Goal: Task Accomplishment & Management: Complete application form

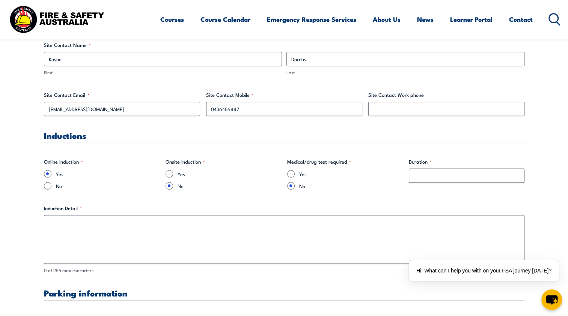
scroll to position [415, 0]
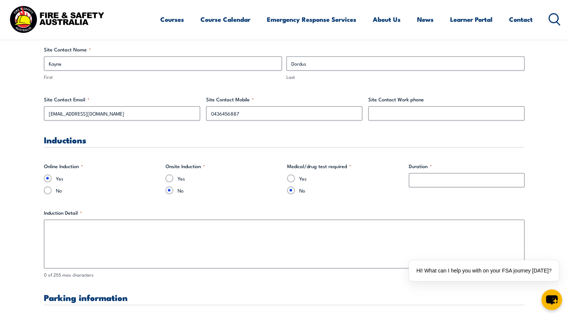
type input "1"
drag, startPoint x: 444, startPoint y: 186, endPoint x: 385, endPoint y: 182, distance: 59.8
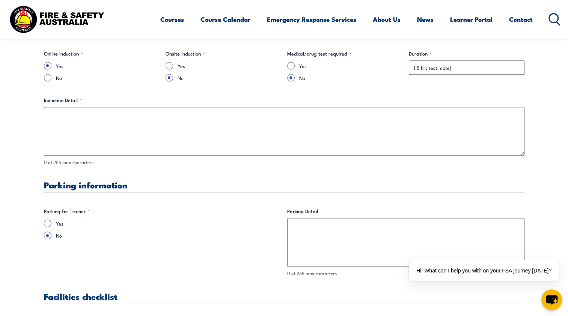
type input "1.5 hrs (estimate)"
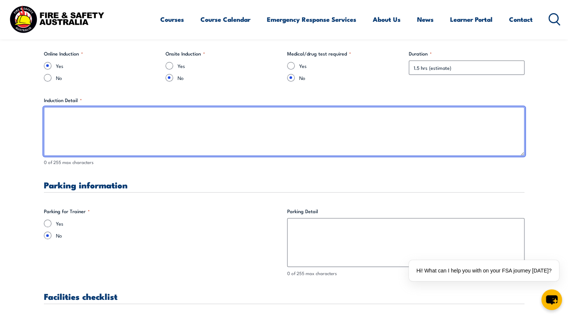
click at [113, 131] on textarea "Induction Detail *" at bounding box center [284, 131] width 480 height 49
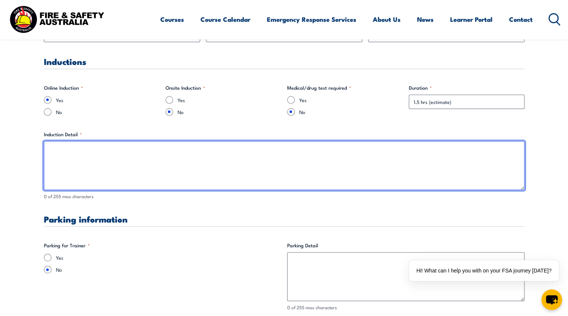
scroll to position [452, 0]
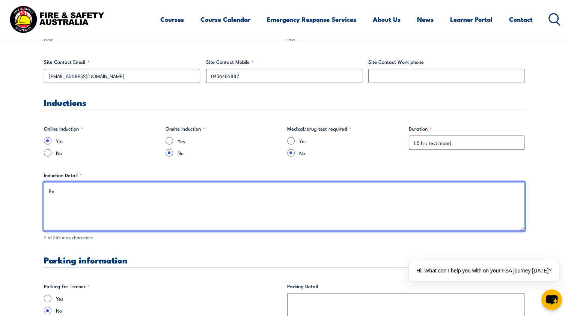
type textarea "R"
click at [92, 190] on textarea "Email sent to [PERSON_NAME] on [DATE]" at bounding box center [284, 206] width 480 height 49
click at [137, 194] on textarea "Email sent to [PERSON_NAME] on [DATE]" at bounding box center [284, 206] width 480 height 49
click at [127, 190] on textarea "Email sent to [PERSON_NAME] on [DATE]" at bounding box center [284, 206] width 480 height 49
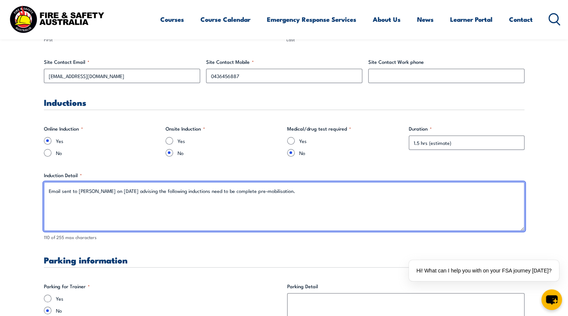
paste textarea "• EHS at [PERSON_NAME] Induction • Code of Conduct • [PERSON_NAME] Life Saving …"
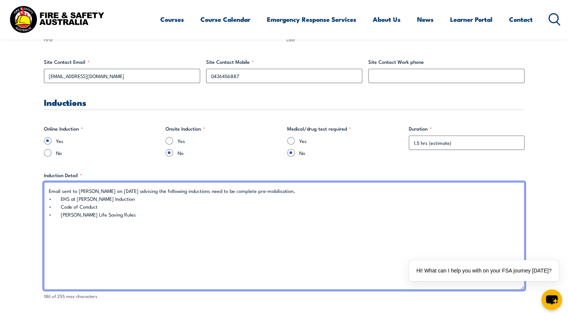
drag, startPoint x: 522, startPoint y: 227, endPoint x: 518, endPoint y: 287, distance: 60.6
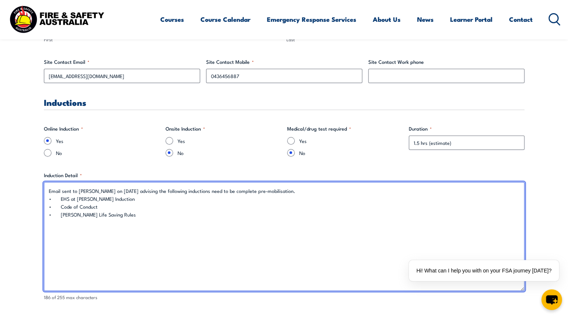
drag, startPoint x: 184, startPoint y: 202, endPoint x: 163, endPoint y: 208, distance: 22.6
click at [183, 202] on textarea "Email sent to [PERSON_NAME] on [DATE] advising the following inductions need to…" at bounding box center [284, 236] width 480 height 109
drag, startPoint x: 102, startPoint y: 222, endPoint x: 93, endPoint y: 222, distance: 8.3
click at [101, 221] on textarea "Email sent to [PERSON_NAME] on [DATE] advising the following inductions need to…" at bounding box center [284, 236] width 480 height 109
click at [77, 193] on textarea "Email sent to [PERSON_NAME] on [DATE] advising the following inductions need to…" at bounding box center [284, 236] width 480 height 109
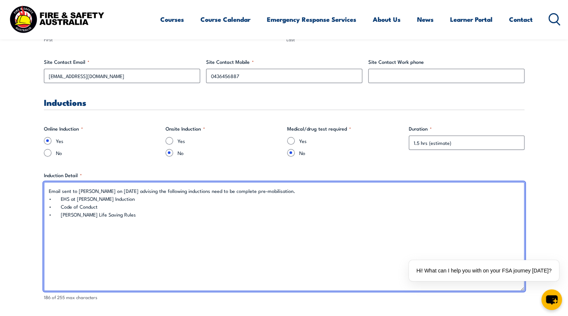
click at [122, 190] on textarea "Email sent to [PERSON_NAME] on [DATE] advising the following inductions need to…" at bounding box center [284, 236] width 480 height 109
click at [77, 192] on textarea "Email sent to [PERSON_NAME] on [DATE] advising the following inductions need to…" at bounding box center [284, 236] width 480 height 109
click at [89, 190] on textarea "Email sent to [PERSON_NAME] on [DATE] advising the following inductions need to…" at bounding box center [284, 236] width 480 height 109
drag, startPoint x: 76, startPoint y: 191, endPoint x: 26, endPoint y: 194, distance: 50.8
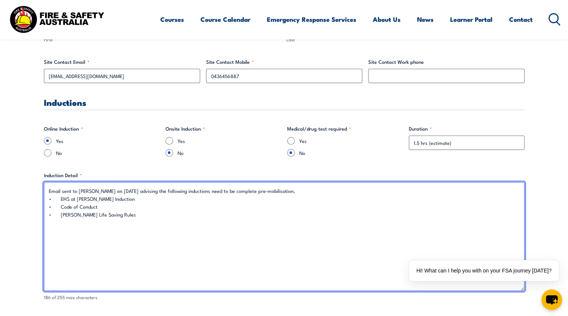
click at [69, 190] on textarea "Email sent to [PERSON_NAME] on [DATE] advising the following inductions need to…" at bounding box center [284, 236] width 480 height 109
click at [71, 189] on textarea "Email sent to [PERSON_NAME] on [DATE] advising the following inductions need to…" at bounding box center [284, 236] width 480 height 109
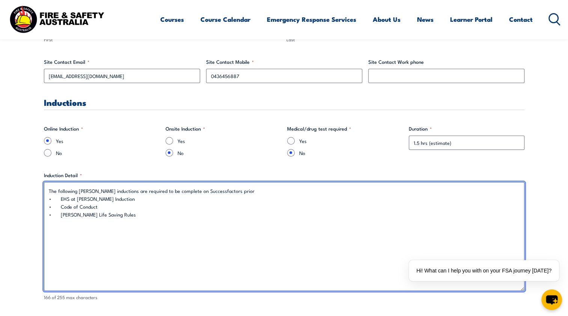
click at [94, 191] on textarea "The following [PERSON_NAME] inductions are required to be complete on Successfa…" at bounding box center [284, 236] width 480 height 109
click at [250, 191] on textarea "The following inductions are required to be complete on [PERSON_NAME] Successfa…" at bounding box center [284, 236] width 480 height 109
type textarea "The following inductions are required to be complete on [PERSON_NAME] Successfa…"
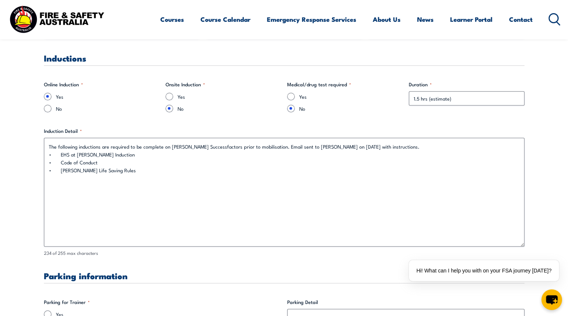
scroll to position [602, 0]
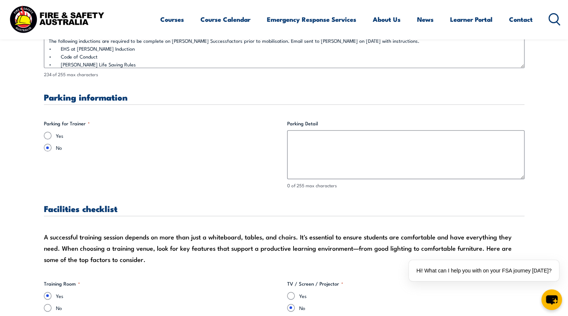
drag, startPoint x: 519, startPoint y: 139, endPoint x: 530, endPoint y: 53, distance: 86.3
click at [50, 136] on input "Yes" at bounding box center [48, 136] width 8 height 8
radio input "true"
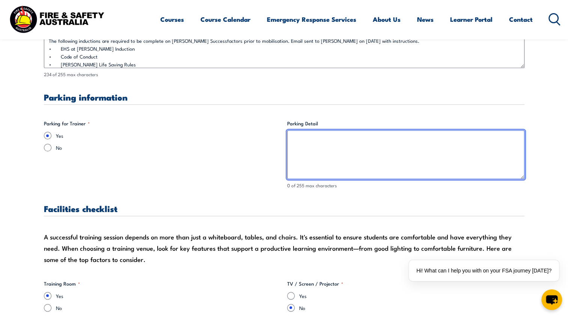
click at [374, 154] on textarea "Parking Detail" at bounding box center [405, 154] width 237 height 49
drag, startPoint x: 384, startPoint y: 147, endPoint x: 178, endPoint y: 148, distance: 205.7
type textarea "Carpark on site"
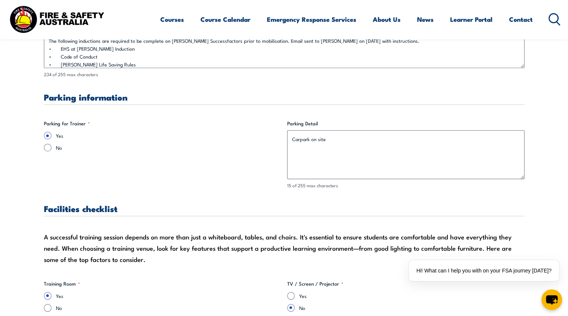
click at [45, 176] on fieldset "Parking for Trainer * Yes No" at bounding box center [162, 154] width 237 height 69
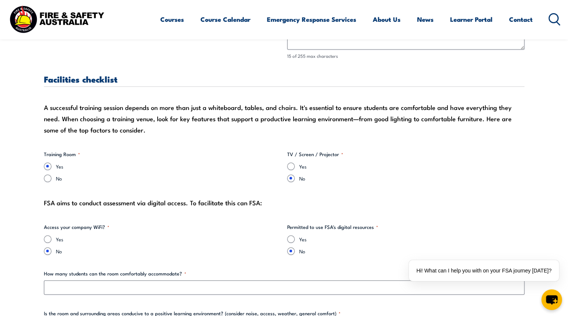
scroll to position [753, 0]
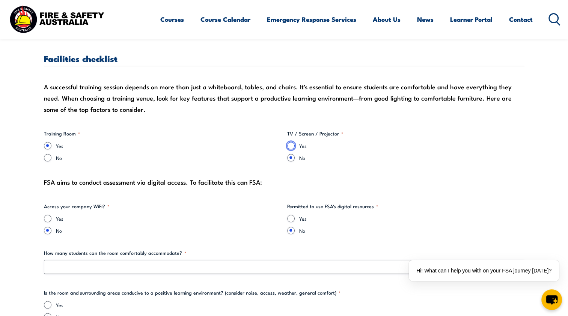
click at [288, 143] on input "Yes" at bounding box center [291, 146] width 8 height 8
radio input "true"
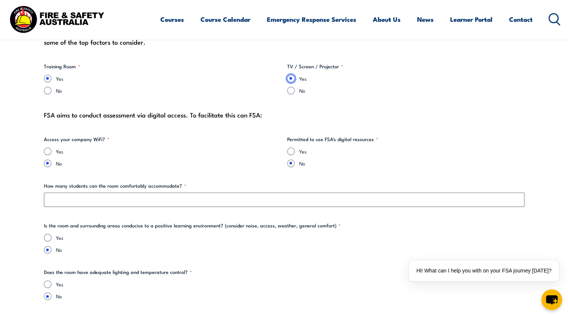
scroll to position [828, 0]
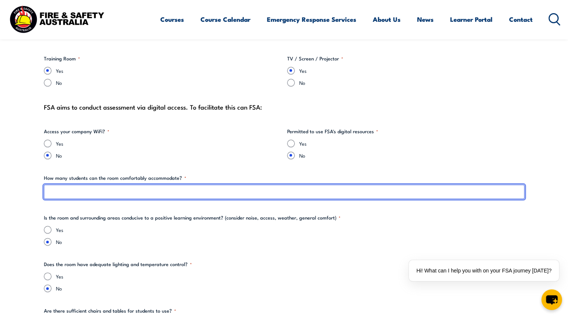
click at [186, 193] on input "How many students can the room comfortably accommodate? *" at bounding box center [284, 192] width 480 height 14
type input "15"
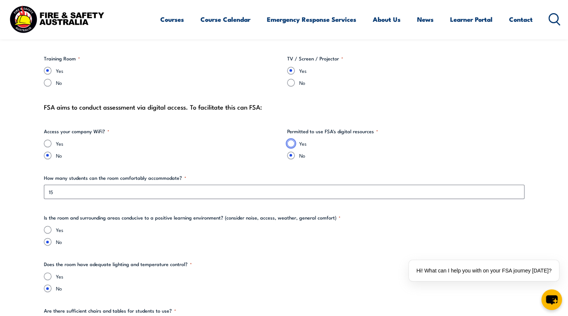
click at [291, 145] on input "Yes" at bounding box center [291, 144] width 8 height 8
radio input "true"
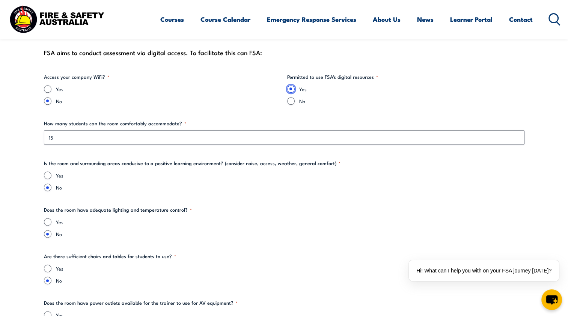
scroll to position [865, 0]
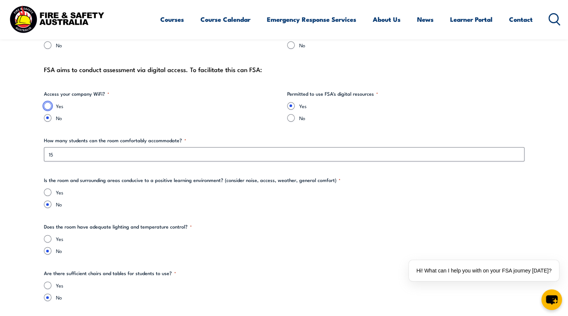
click at [48, 104] on input "Yes" at bounding box center [48, 106] width 8 height 8
radio input "true"
click at [48, 118] on input "No" at bounding box center [48, 118] width 8 height 8
radio input "true"
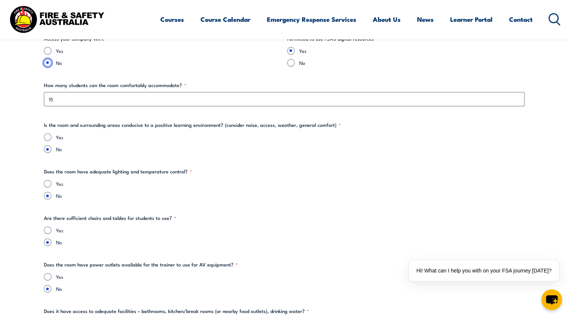
scroll to position [903, 0]
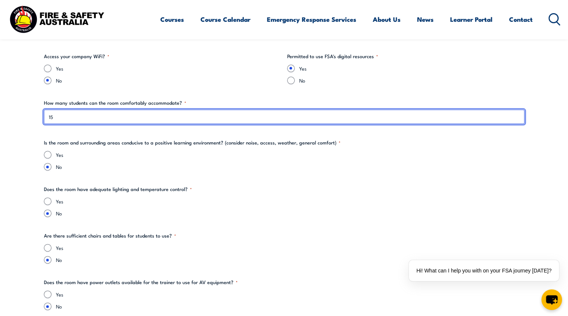
click at [83, 122] on input "15" at bounding box center [284, 117] width 480 height 14
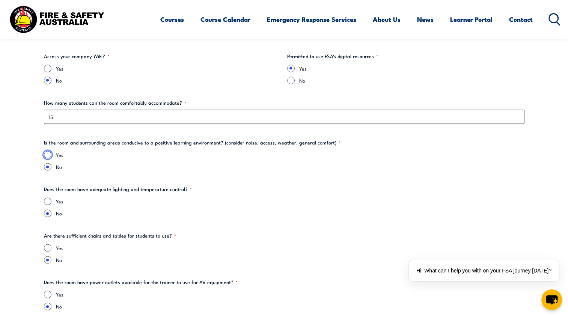
click at [47, 154] on input "Yes" at bounding box center [48, 155] width 8 height 8
radio input "true"
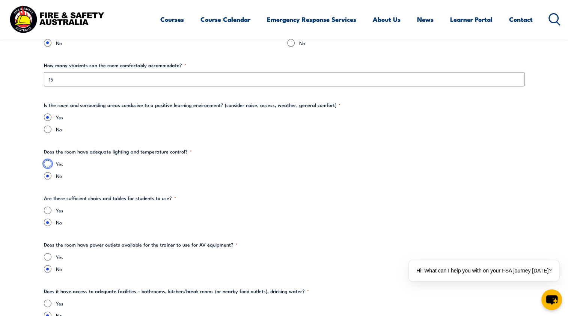
click at [47, 163] on input "Yes" at bounding box center [48, 164] width 8 height 8
radio input "true"
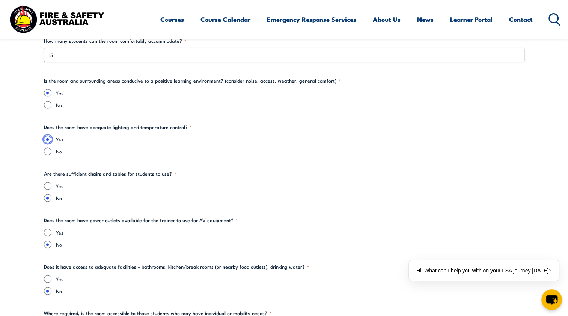
scroll to position [978, 0]
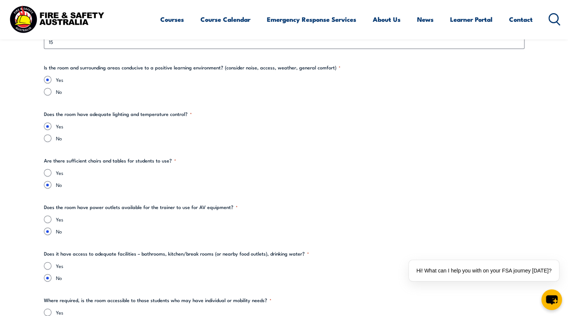
click at [50, 170] on div "Yes" at bounding box center [284, 173] width 480 height 8
click at [48, 173] on input "Yes" at bounding box center [48, 173] width 8 height 8
radio input "true"
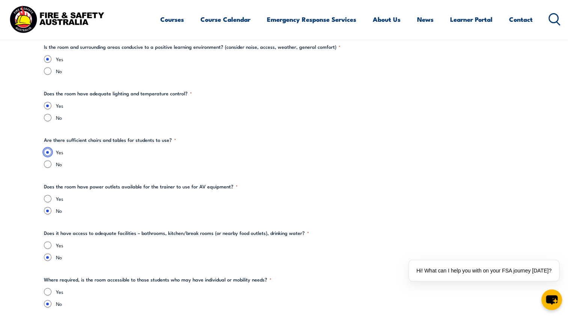
scroll to position [1015, 0]
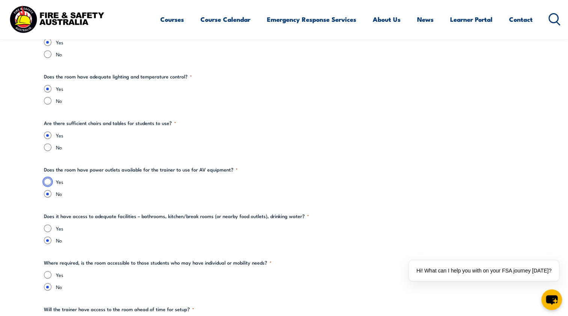
click at [49, 182] on input "Yes" at bounding box center [48, 182] width 8 height 8
radio input "true"
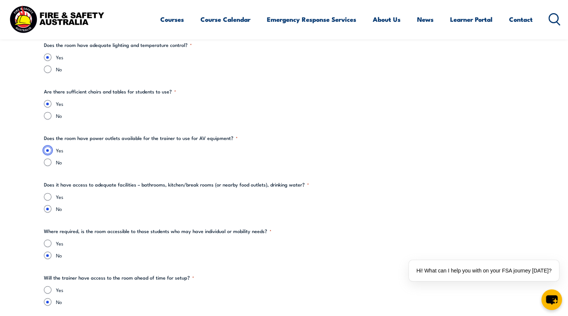
scroll to position [1090, 0]
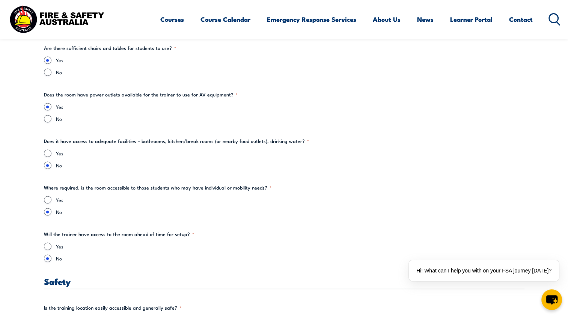
click at [50, 156] on div "Yes" at bounding box center [284, 153] width 480 height 8
click at [48, 151] on input "Yes" at bounding box center [48, 153] width 8 height 8
radio input "true"
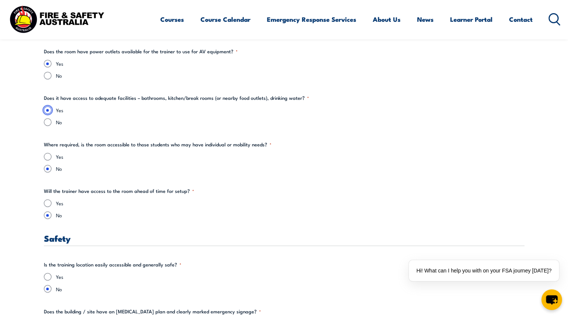
scroll to position [1165, 0]
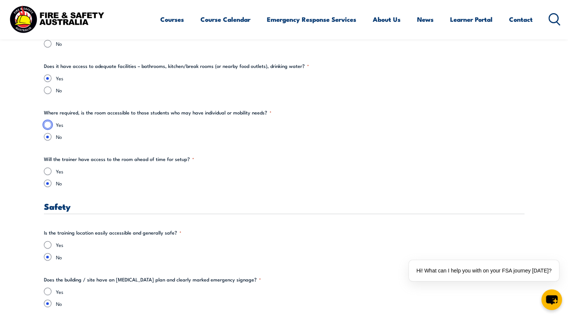
click at [50, 124] on input "Yes" at bounding box center [48, 125] width 8 height 8
radio input "true"
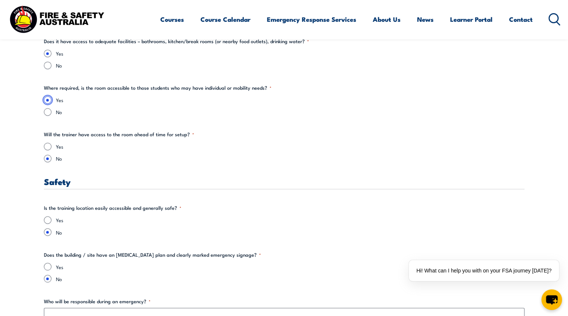
scroll to position [1203, 0]
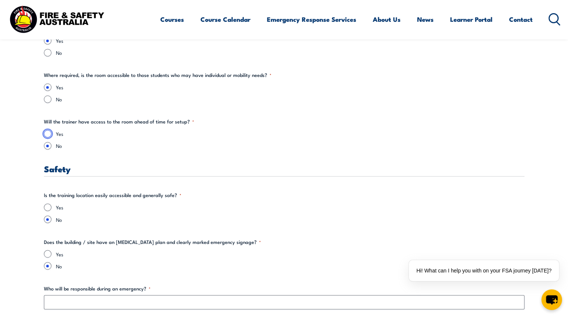
click at [47, 133] on input "Yes" at bounding box center [48, 134] width 8 height 8
radio input "true"
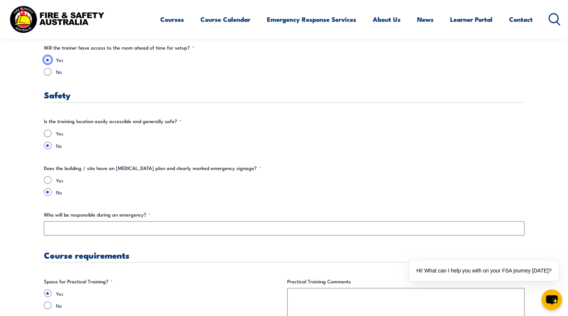
scroll to position [1278, 0]
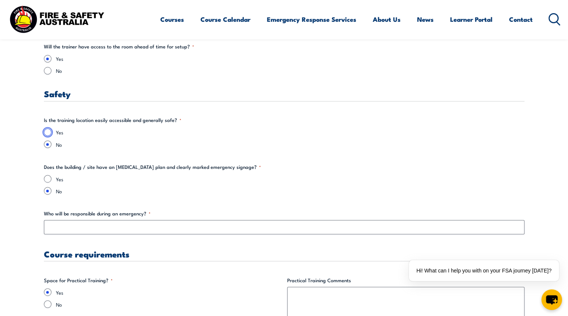
click at [48, 132] on input "Yes" at bounding box center [48, 132] width 8 height 8
radio input "true"
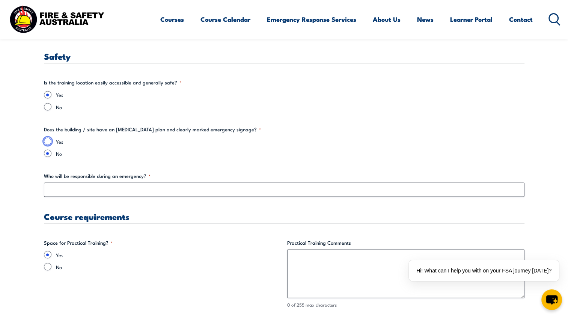
click at [49, 141] on input "Yes" at bounding box center [48, 141] width 8 height 8
radio input "true"
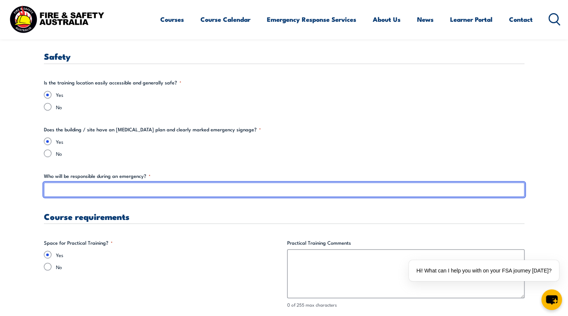
click at [76, 188] on input "Who will be responsible during an emergency? *" at bounding box center [284, 189] width 480 height 14
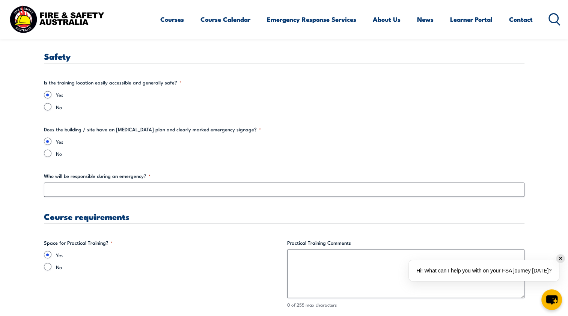
click at [561, 260] on div "✕" at bounding box center [560, 258] width 8 height 8
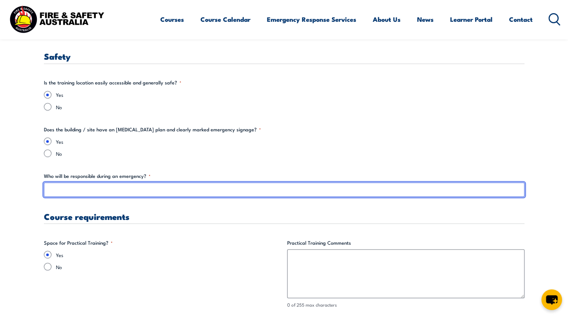
click at [152, 188] on input "Who will be responsible during an emergency? *" at bounding box center [284, 189] width 480 height 14
type input "C"
type input "O"
type input "B"
type input "I"
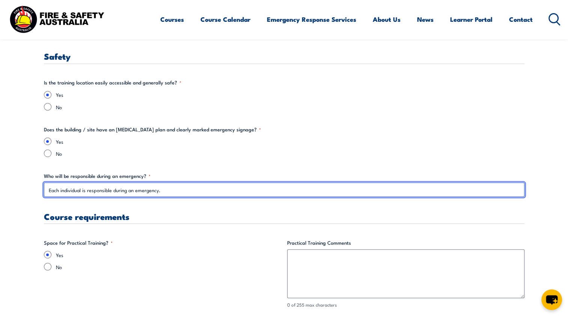
click at [112, 189] on input "Each individual is responsible during an emergency." at bounding box center [284, 189] width 480 height 14
type input "Each individual is responsible for themselves and others (duty of care) during …"
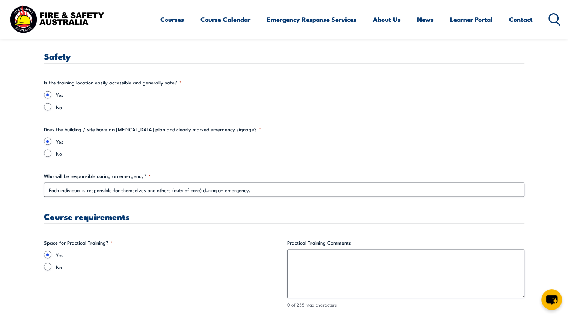
click at [17, 207] on section "" * " indicates required fields Training details Client Details ([PERSON_NAME])…" at bounding box center [284, 77] width 568 height 2354
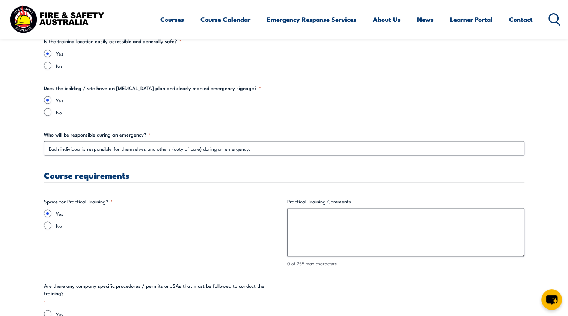
scroll to position [1391, 0]
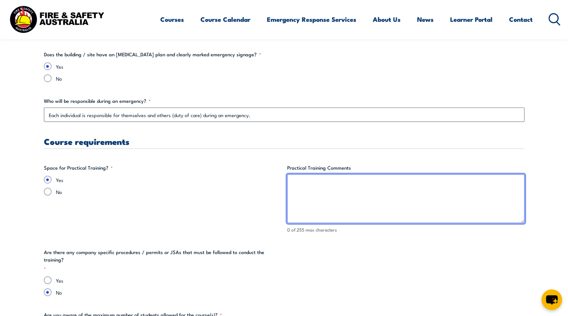
click at [386, 182] on textarea "Practical Training Comments" at bounding box center [405, 198] width 237 height 49
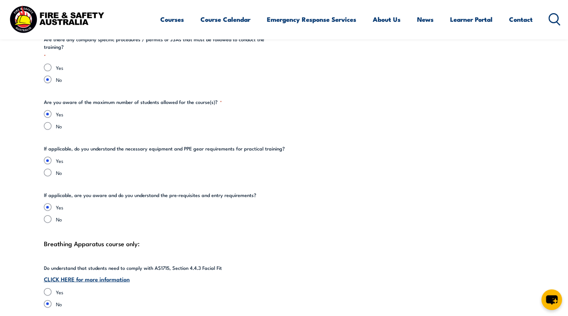
scroll to position [1616, 0]
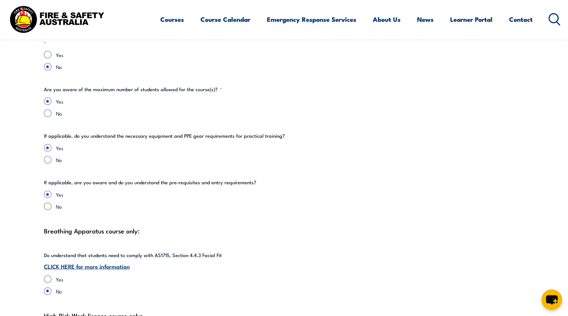
click at [51, 156] on div "No" at bounding box center [284, 160] width 480 height 8
click at [50, 156] on input "No" at bounding box center [48, 160] width 8 height 8
radio input "true"
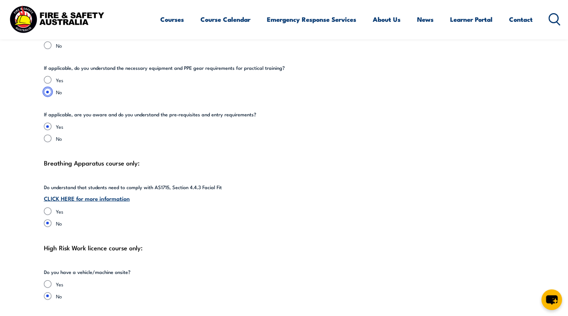
scroll to position [1691, 0]
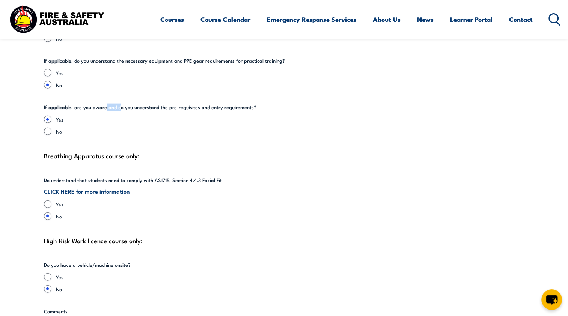
drag, startPoint x: 105, startPoint y: 99, endPoint x: 120, endPoint y: 99, distance: 14.6
click at [120, 104] on legend "If applicable, are you aware and do you understand the pre-requisites and entry…" at bounding box center [150, 108] width 212 height 8
click at [110, 104] on legend "If applicable, are you aware and do you understand the pre-requisites and entry…" at bounding box center [150, 108] width 212 height 8
click at [48, 128] on input "No" at bounding box center [48, 132] width 8 height 8
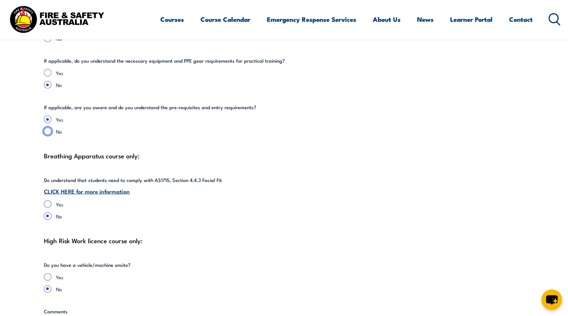
radio input "true"
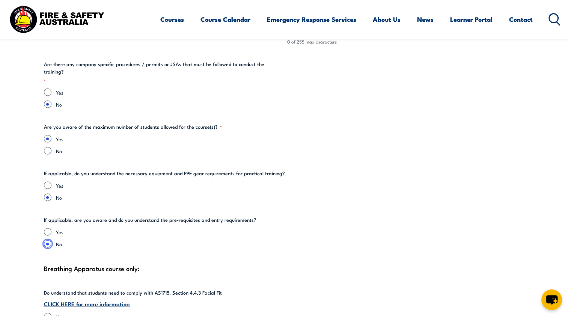
scroll to position [1616, 0]
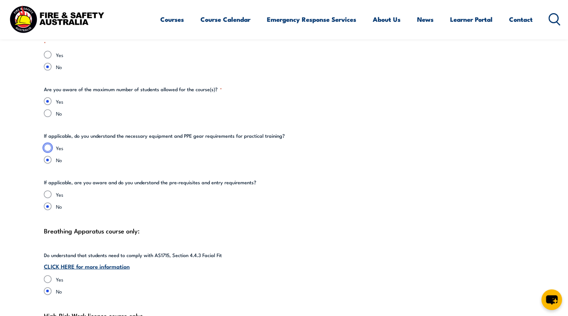
click at [48, 144] on input "Yes" at bounding box center [48, 148] width 8 height 8
radio input "true"
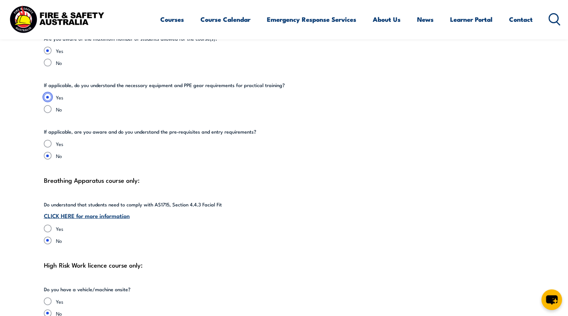
scroll to position [1653, 0]
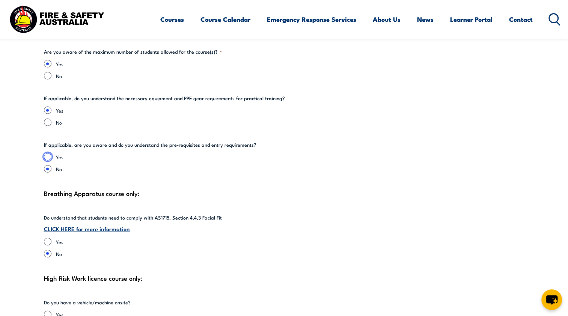
click at [46, 153] on input "Yes" at bounding box center [48, 157] width 8 height 8
radio input "true"
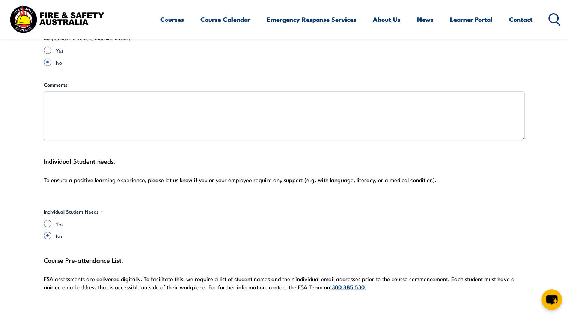
scroll to position [1991, 0]
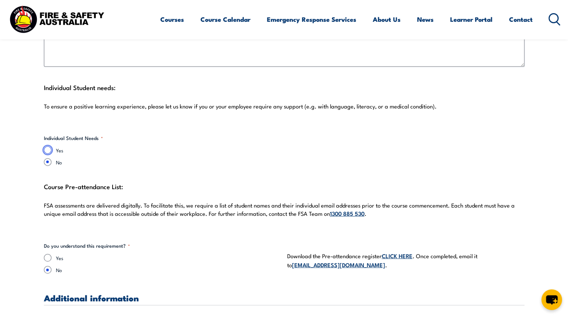
click at [51, 146] on input "Yes" at bounding box center [48, 150] width 8 height 8
radio input "true"
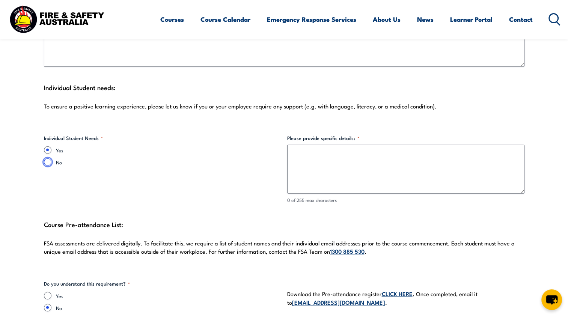
click at [48, 158] on input "No" at bounding box center [48, 162] width 8 height 8
radio input "true"
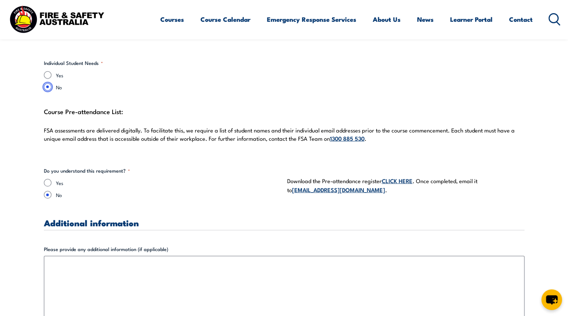
scroll to position [2104, 0]
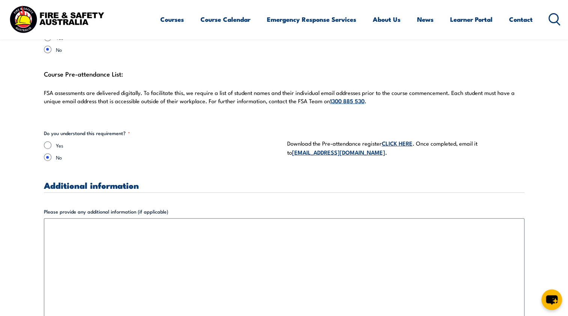
click at [51, 141] on div "Yes" at bounding box center [162, 145] width 237 height 8
click at [45, 141] on input "Yes" at bounding box center [48, 145] width 8 height 8
radio input "true"
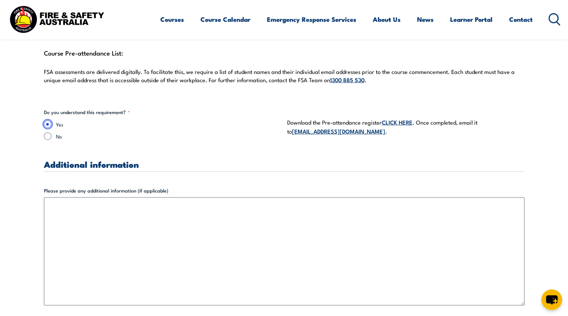
scroll to position [2179, 0]
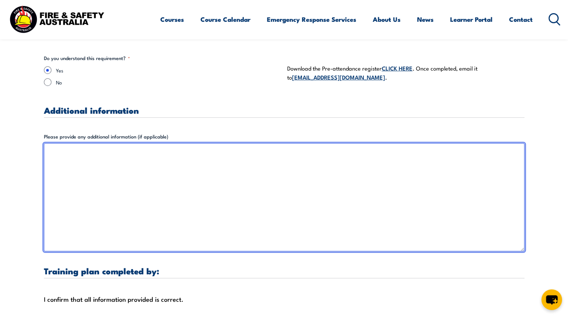
click at [113, 147] on textarea "Please provide any additional information (if applicable)" at bounding box center [284, 197] width 480 height 108
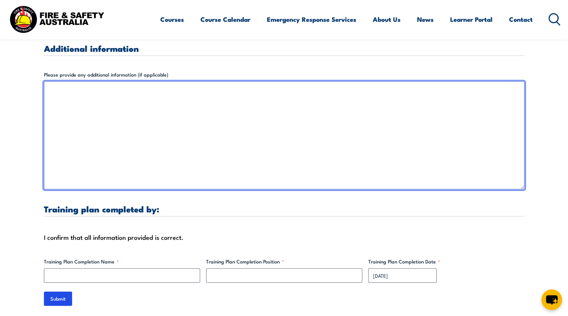
scroll to position [2141, 0]
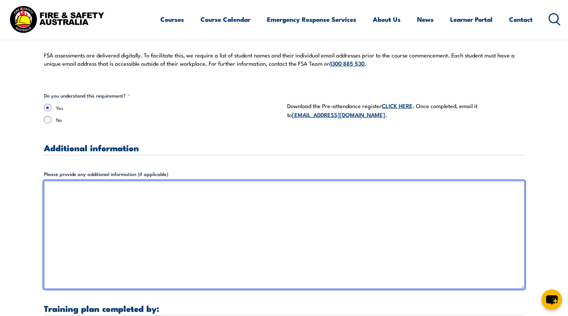
click at [101, 193] on textarea "Please provide any additional information (if applicable)" at bounding box center [284, 235] width 480 height 108
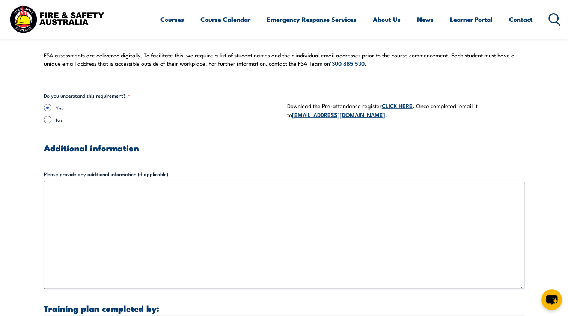
click at [305, 110] on link "[EMAIL_ADDRESS][DOMAIN_NAME]" at bounding box center [338, 114] width 93 height 8
drag, startPoint x: 507, startPoint y: 128, endPoint x: 503, endPoint y: 129, distance: 4.9
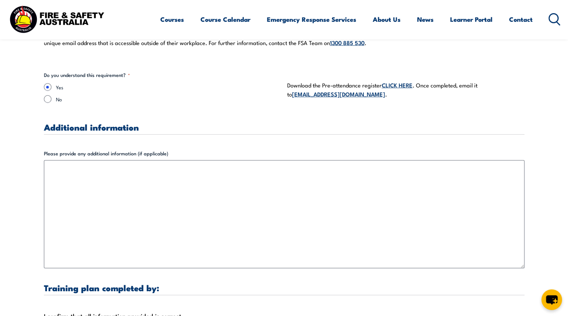
scroll to position [2179, 0]
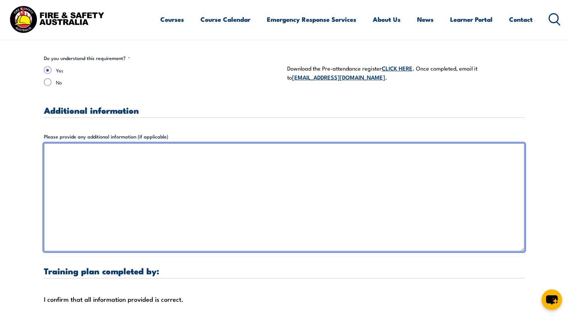
click at [170, 160] on textarea "Please provide any additional information (if applicable)" at bounding box center [284, 197] width 480 height 108
click at [110, 145] on textarea "Please provide any additional information (if applicable)" at bounding box center [284, 197] width 480 height 108
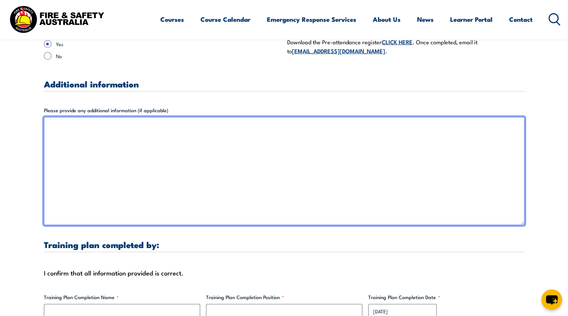
scroll to position [2254, 0]
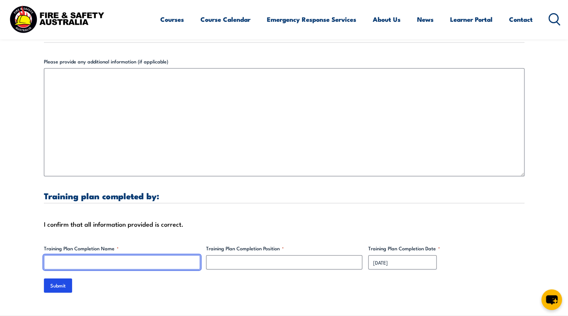
click at [65, 255] on input "Training Plan Completion Name *" at bounding box center [122, 262] width 156 height 14
type input "[PERSON_NAME]"
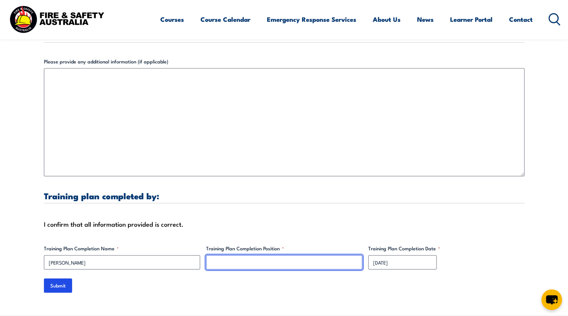
click at [231, 255] on input "Training Plan Completion Position *" at bounding box center [284, 262] width 156 height 14
click at [229, 255] on input "Training Plan Completion Position *" at bounding box center [284, 262] width 156 height 14
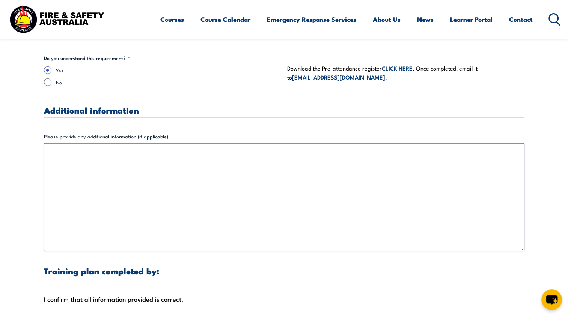
type input "Project Engineer"
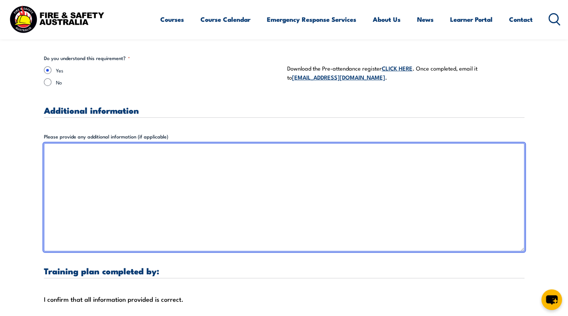
click at [102, 175] on textarea "Please provide any additional information (if applicable)" at bounding box center [284, 197] width 480 height 108
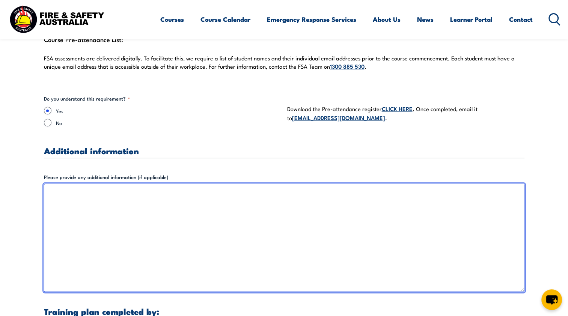
scroll to position [2216, 0]
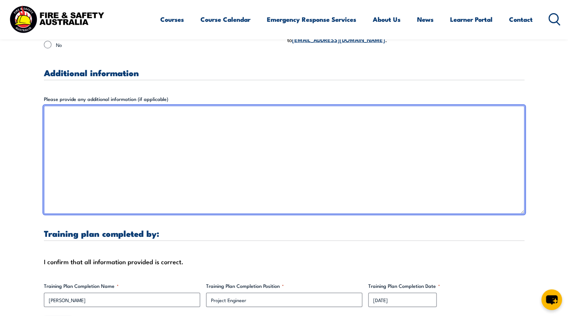
click at [101, 112] on textarea "Please provide any additional information (if applicable)" at bounding box center [284, 160] width 480 height 108
type textarea "P"
click at [110, 109] on textarea "Room may require to be setup prior to." at bounding box center [284, 160] width 480 height 108
click at [164, 106] on textarea "Room may require to be setup prior to." at bounding box center [284, 160] width 480 height 108
click at [70, 106] on textarea "Room may require to be setup prior to." at bounding box center [284, 160] width 480 height 108
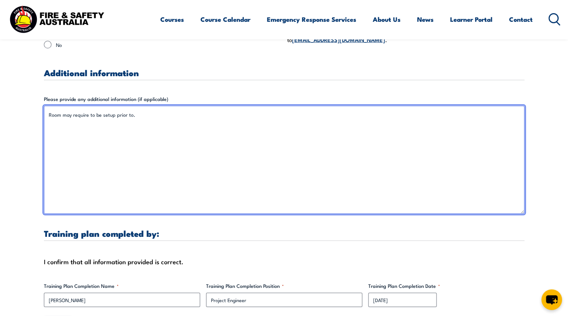
click at [99, 109] on textarea "Room may require to be setup prior to." at bounding box center [284, 160] width 480 height 108
click at [145, 109] on textarea "Room may require to be setup prior to." at bounding box center [284, 160] width 480 height 108
click at [50, 106] on textarea "Room may require to be setup prior to." at bounding box center [284, 160] width 480 height 108
click at [96, 107] on textarea "The training room may require to be setup prior" at bounding box center [284, 160] width 480 height 108
click at [96, 108] on textarea "The training room may require to be setup prior" at bounding box center [284, 160] width 480 height 108
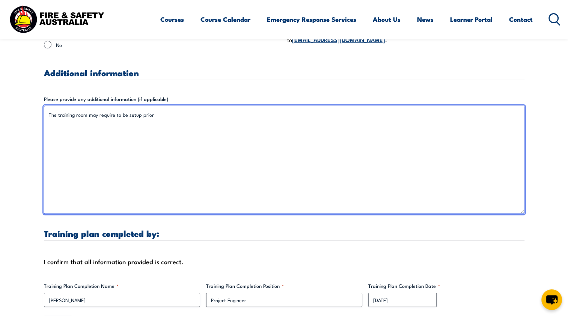
click at [103, 108] on textarea "The training room may require to be setup prior" at bounding box center [284, 160] width 480 height 108
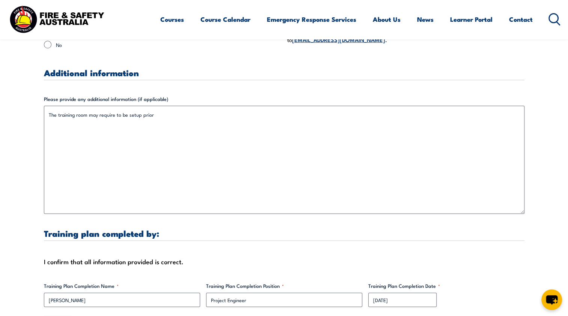
click at [203, 95] on label "Please provide any additional information (if applicable)" at bounding box center [284, 99] width 480 height 8
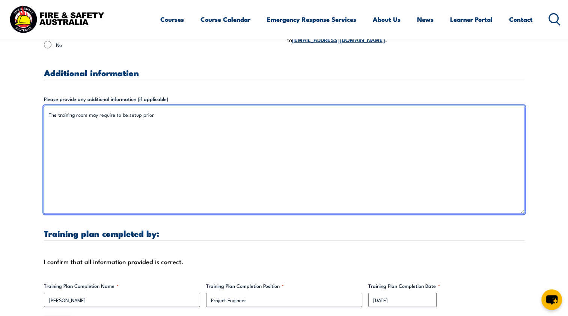
click at [203, 106] on textarea "The training room may require to be setup prior" at bounding box center [284, 160] width 480 height 108
click at [175, 110] on textarea "The training room may require to be setup prior" at bounding box center [284, 160] width 480 height 108
click at [164, 110] on textarea "The training room may require setting up" at bounding box center [284, 160] width 480 height 108
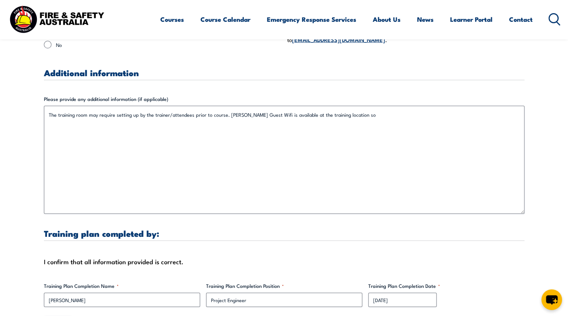
click at [396, 95] on div "Please provide any additional information (if applicable) The training room may…" at bounding box center [284, 154] width 480 height 119
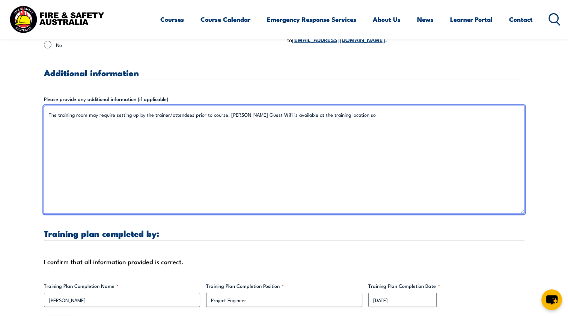
click at [385, 109] on textarea "The training room may require setting up by the trainer/attendees prior to cour…" at bounding box center [284, 160] width 480 height 108
click at [464, 107] on textarea "The training room may require setting up by the trainer/attendees prior to cour…" at bounding box center [284, 160] width 480 height 108
click at [500, 107] on textarea "The training room may require setting up by the trainer/attendees prior to cour…" at bounding box center [284, 160] width 480 height 108
click at [173, 123] on textarea "The training room may require setting up by the trainer/attendees prior to cour…" at bounding box center [284, 160] width 480 height 108
click at [402, 106] on textarea "The training room may require setting up by the trainer/attendees prior to cour…" at bounding box center [284, 160] width 480 height 108
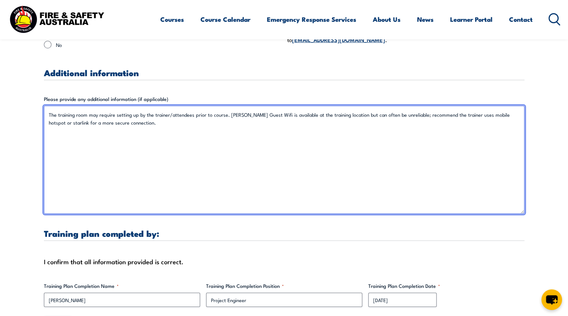
click at [475, 108] on textarea "The training room may require setting up by the trainer/attendees prior to cour…" at bounding box center [284, 160] width 480 height 108
click at [332, 108] on textarea "The training room may require setting up by the trainer/attendees prior to cour…" at bounding box center [284, 160] width 480 height 108
click at [465, 109] on textarea "The training room may require setting up by the trainer/attendees prior to cour…" at bounding box center [284, 160] width 480 height 108
click at [143, 123] on textarea "The training room may require setting up by the trainer/attendees prior to cour…" at bounding box center [284, 160] width 480 height 108
click at [108, 145] on textarea "The training room may require setting up by the trainer/attendees prior to cour…" at bounding box center [284, 160] width 480 height 108
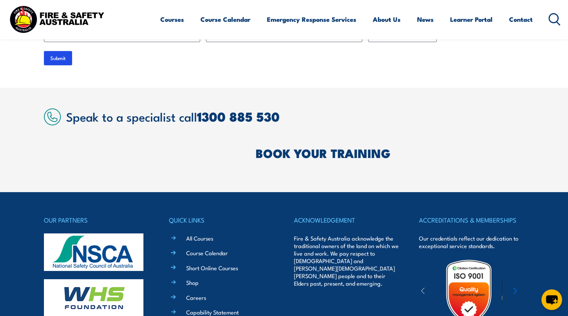
scroll to position [2366, 0]
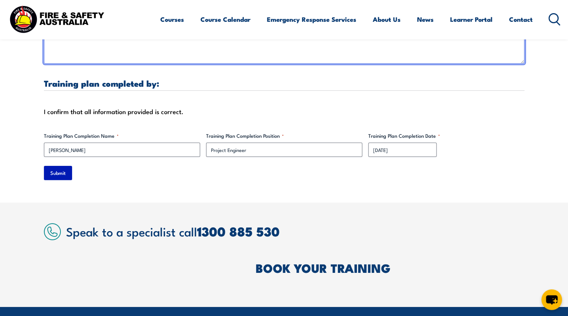
type textarea "The training room may require setting up by the trainer/attendees prior to cour…"
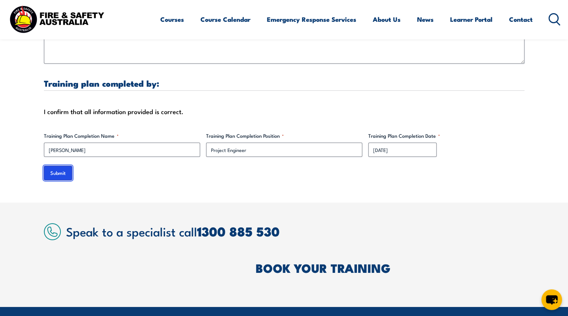
click at [56, 166] on input "Submit" at bounding box center [58, 173] width 28 height 14
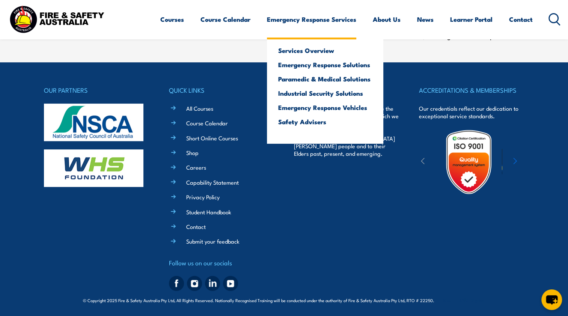
scroll to position [0, 0]
